Goal: Task Accomplishment & Management: Use online tool/utility

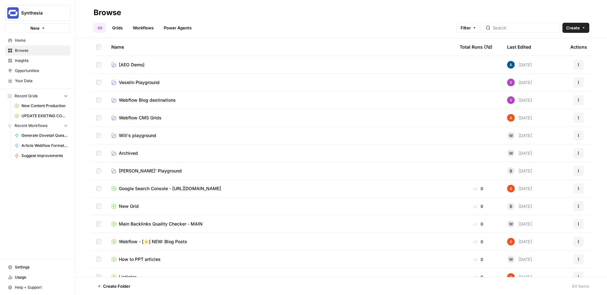
click at [583, 25] on button "Create" at bounding box center [576, 28] width 27 height 10
click at [19, 40] on span "Home" at bounding box center [41, 41] width 53 height 6
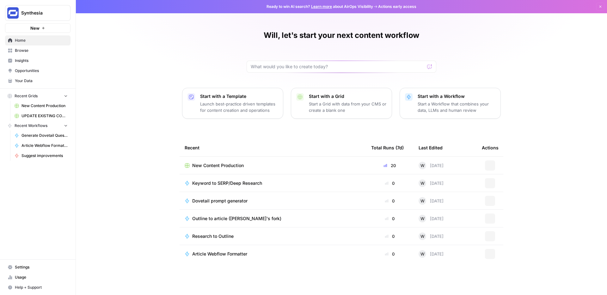
click at [37, 28] on span "New" at bounding box center [34, 28] width 9 height 6
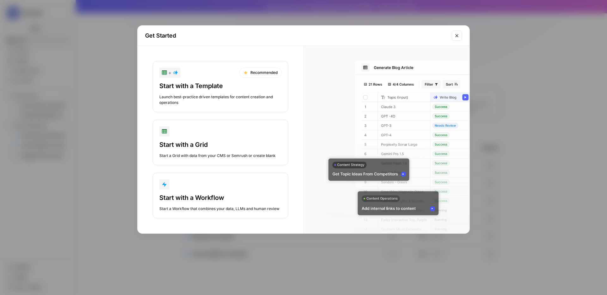
click at [229, 86] on div "Start with a Template" at bounding box center [220, 86] width 122 height 9
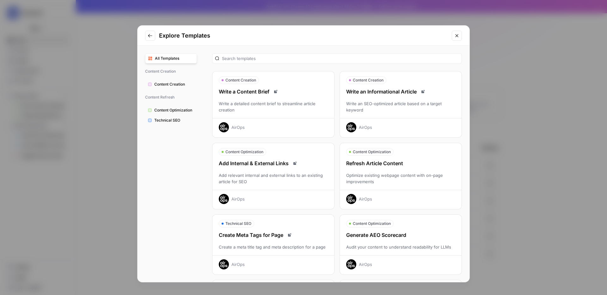
click at [404, 166] on div "Refresh Article Content" at bounding box center [401, 164] width 122 height 8
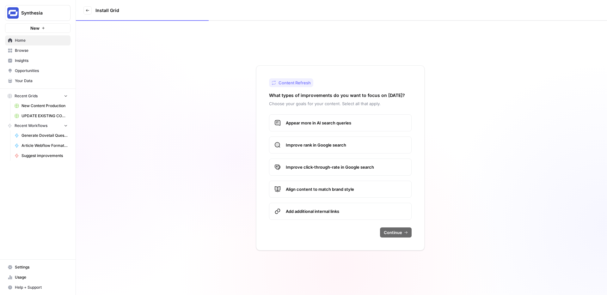
click at [343, 126] on span "Appear more in AI search queries" at bounding box center [346, 123] width 120 height 6
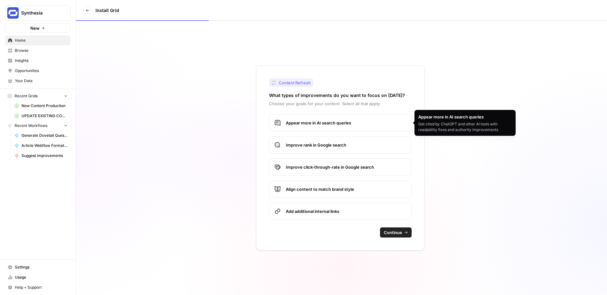
click at [341, 149] on label "Improve rank in Google search" at bounding box center [340, 145] width 143 height 17
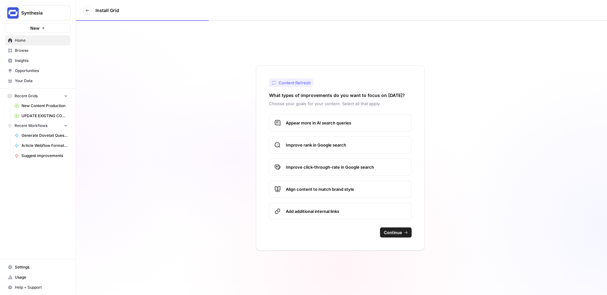
click at [464, 149] on div "Content Refresh What types of improvements do you want to focus on [DATE]? Choo…" at bounding box center [341, 158] width 531 height 274
click at [388, 233] on span "Continue" at bounding box center [393, 233] width 18 height 6
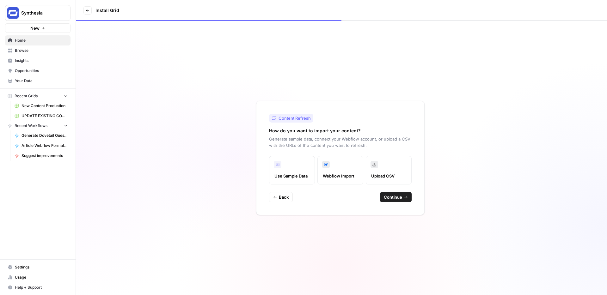
click at [435, 219] on div "Content Refresh How do you want to import your content? Generate sample data, c…" at bounding box center [341, 158] width 531 height 274
click at [392, 199] on span "Continue" at bounding box center [393, 197] width 18 height 6
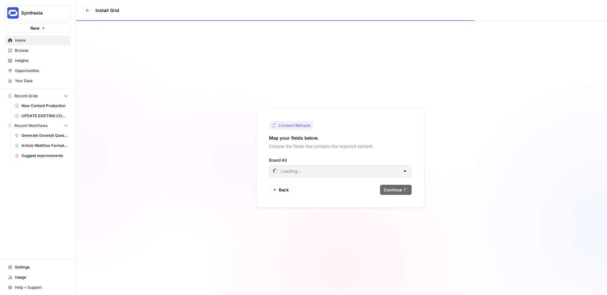
type input "Synthesia"
click at [418, 256] on div "Content Refresh Map your fields below. Choose the fields that contains the requ…" at bounding box center [341, 158] width 531 height 274
click at [393, 193] on span "Continue" at bounding box center [393, 190] width 18 height 6
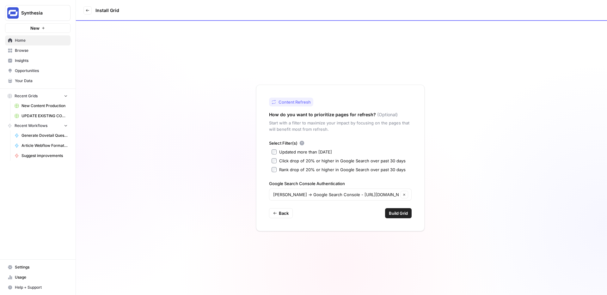
click at [464, 228] on div "Content Refresh How do you want to prioritize pages for refresh? (Optional) Sta…" at bounding box center [341, 158] width 531 height 274
click at [389, 213] on span "Build Grid" at bounding box center [398, 213] width 19 height 6
